Goal: Find specific page/section: Find specific page/section

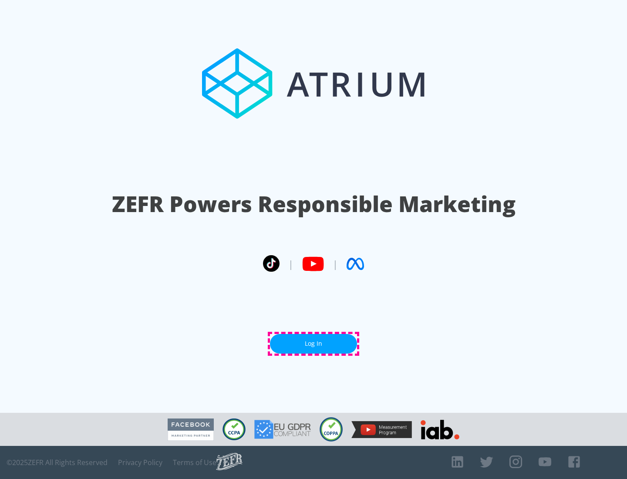
click at [314, 344] on link "Log In" at bounding box center [313, 344] width 87 height 20
